Goal: Transaction & Acquisition: Obtain resource

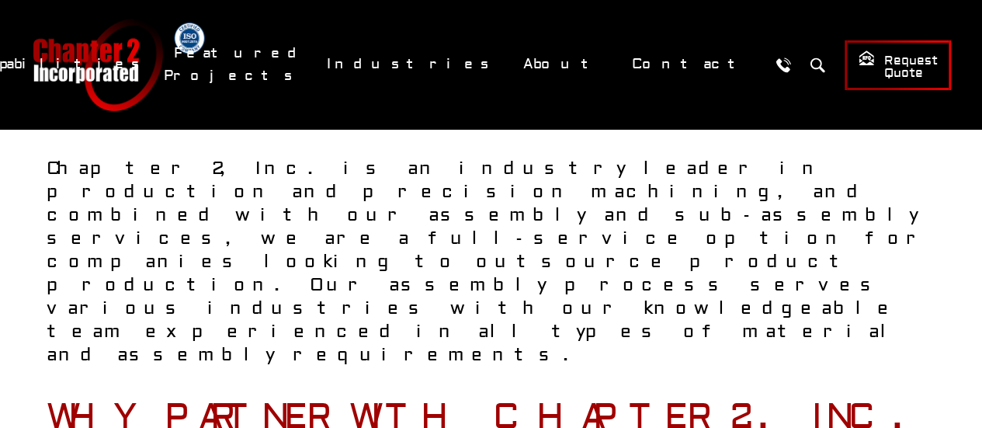
scroll to position [155, 0]
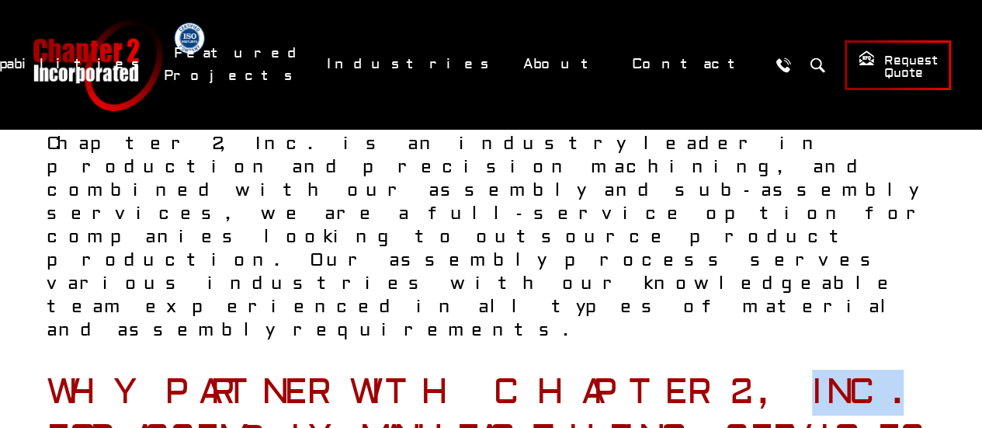
drag, startPoint x: 727, startPoint y: 283, endPoint x: 652, endPoint y: 269, distance: 75.9
click at [652, 370] on h2 "Why Partner with Chapter 2, Inc. for Assembly Manufacturing Services" at bounding box center [491, 415] width 889 height 91
drag, startPoint x: 652, startPoint y: 269, endPoint x: 720, endPoint y: 266, distance: 67.6
click at [720, 370] on h2 "Why Partner with Chapter 2, Inc. for Assembly Manufacturing Services" at bounding box center [491, 415] width 889 height 91
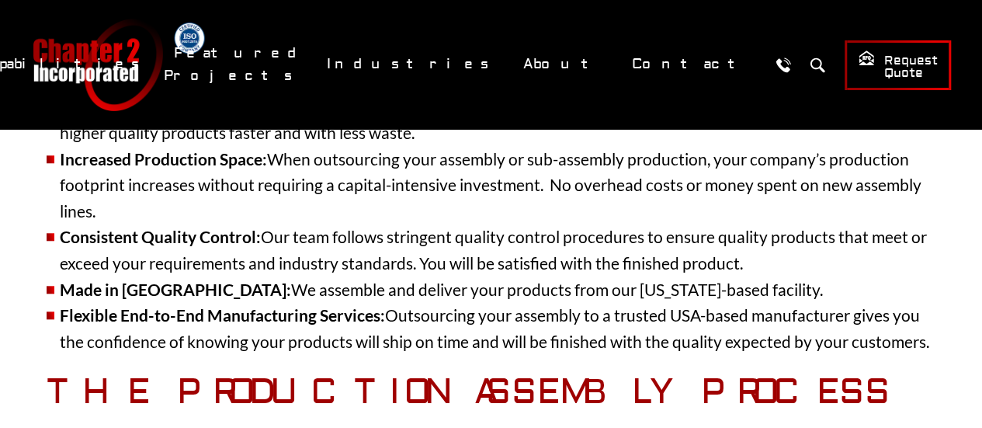
scroll to position [699, 0]
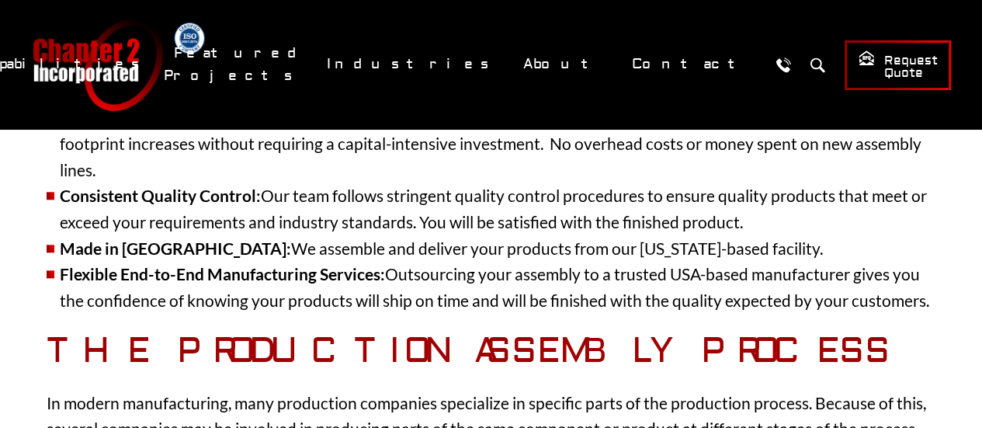
drag, startPoint x: 822, startPoint y: 386, endPoint x: 908, endPoint y: 386, distance: 86.2
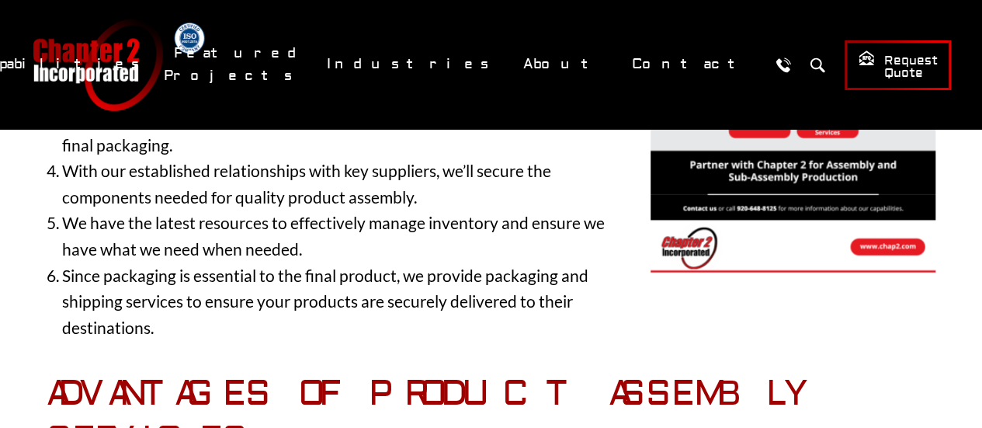
scroll to position [1864, 0]
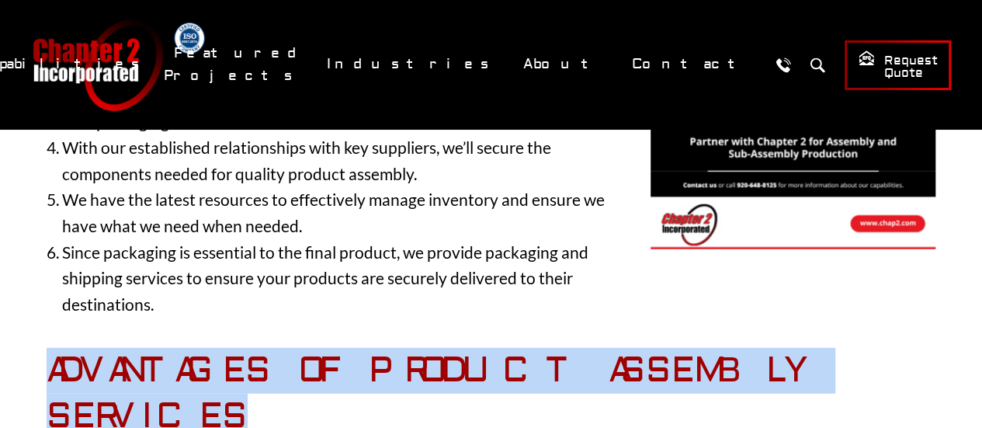
drag, startPoint x: 205, startPoint y: 293, endPoint x: 37, endPoint y: 251, distance: 173.7
click at [228, 348] on h3 "Advantages of Product Assembly Services" at bounding box center [491, 393] width 889 height 91
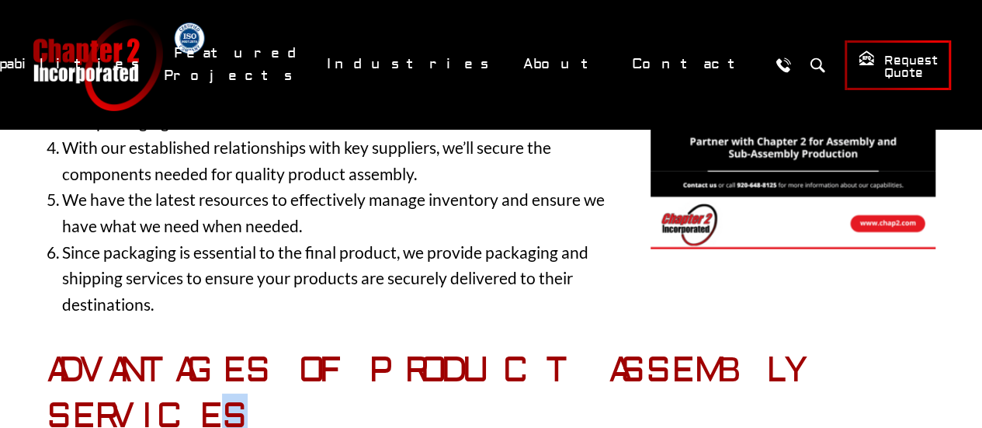
drag, startPoint x: 228, startPoint y: 288, endPoint x: 210, endPoint y: 294, distance: 19.6
click at [210, 348] on h3 "Advantages of Product Assembly Services" at bounding box center [491, 393] width 889 height 91
click at [235, 348] on h3 "Advantages of Product Assembly Services" at bounding box center [491, 393] width 889 height 91
drag, startPoint x: 230, startPoint y: 289, endPoint x: 189, endPoint y: 300, distance: 42.6
click at [189, 348] on h3 "Advantages of Product Assembly Services" at bounding box center [491, 393] width 889 height 91
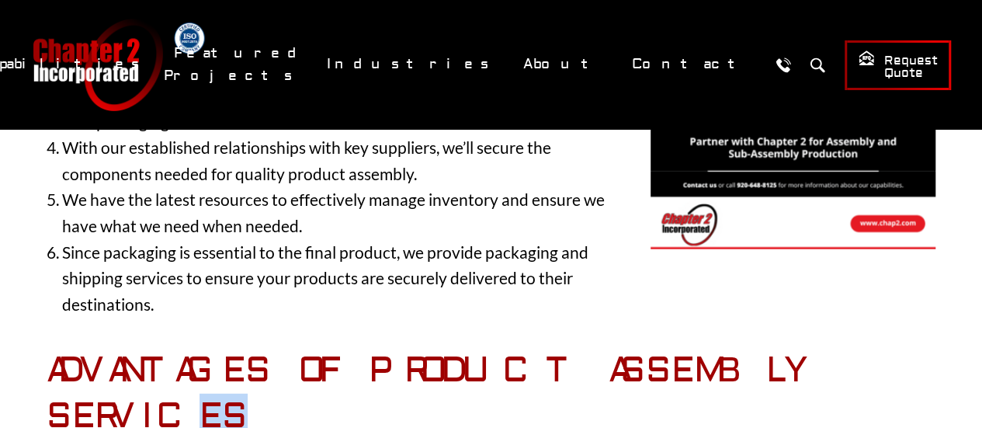
click at [234, 348] on h3 "Advantages of Product Assembly Services" at bounding box center [491, 393] width 889 height 91
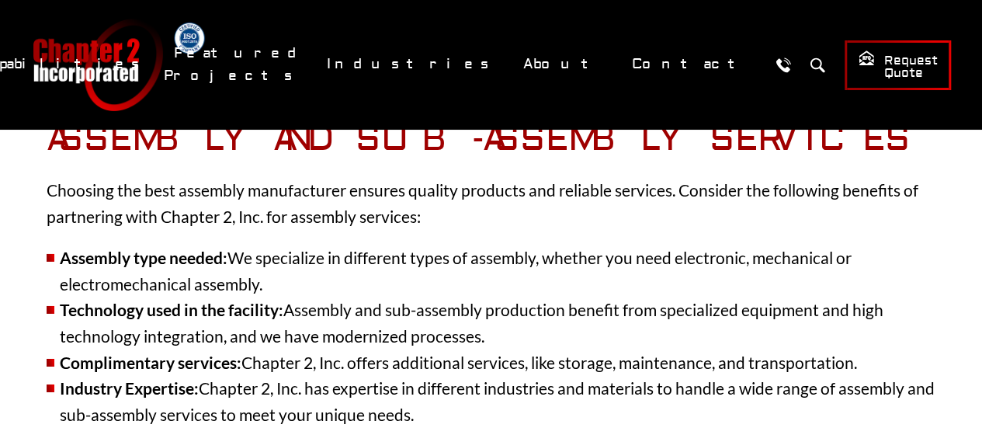
scroll to position [2563, 0]
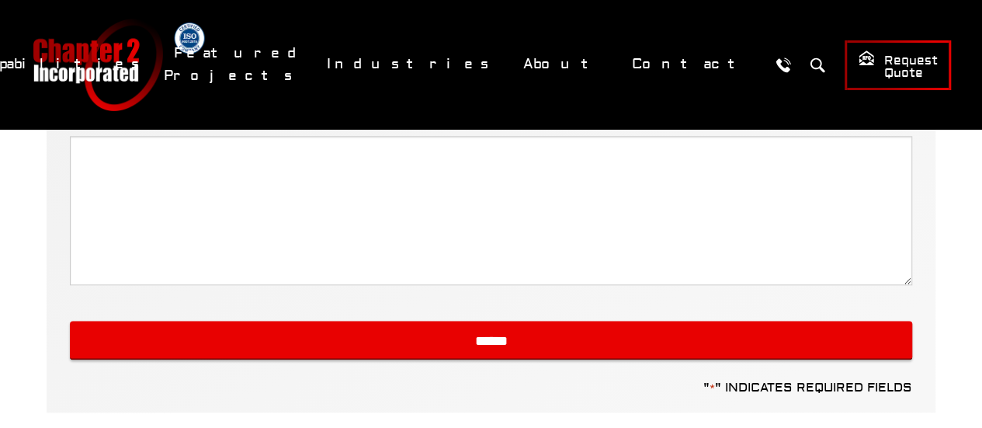
scroll to position [1010, 0]
